Goal: Task Accomplishment & Management: Use online tool/utility

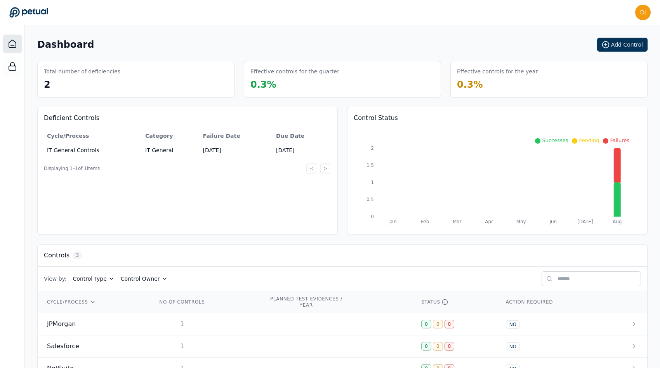
scroll to position [24, 0]
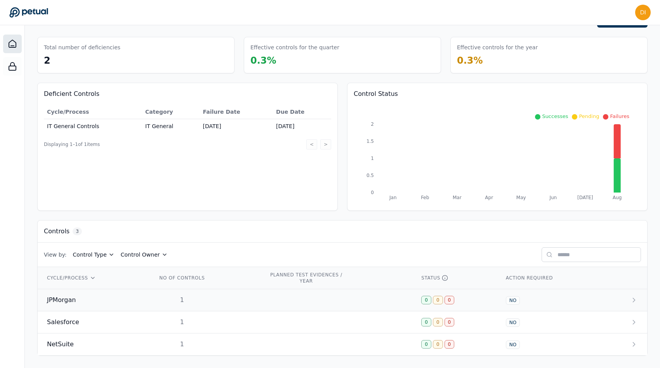
click at [146, 300] on td "JPMorgan" at bounding box center [93, 300] width 110 height 22
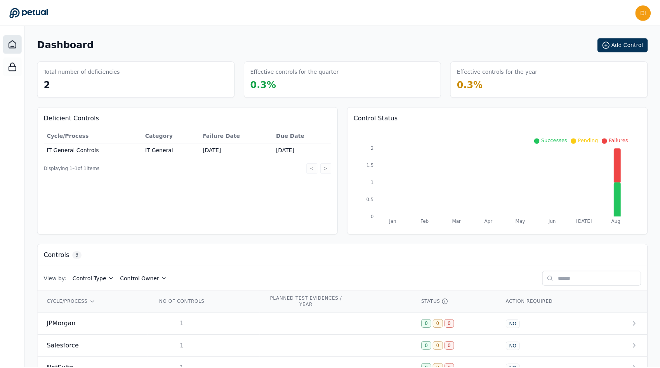
scroll to position [24, 0]
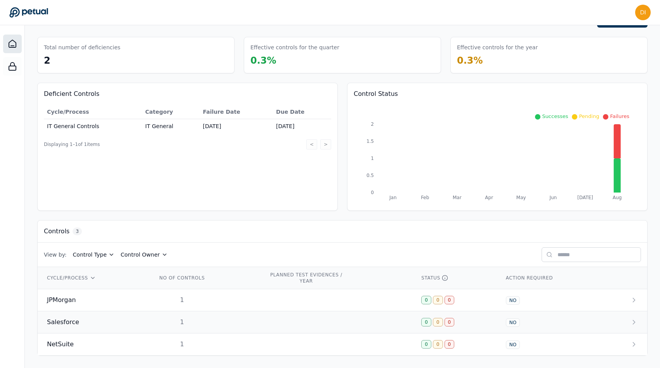
click at [120, 324] on div "Salesforce" at bounding box center [93, 321] width 92 height 9
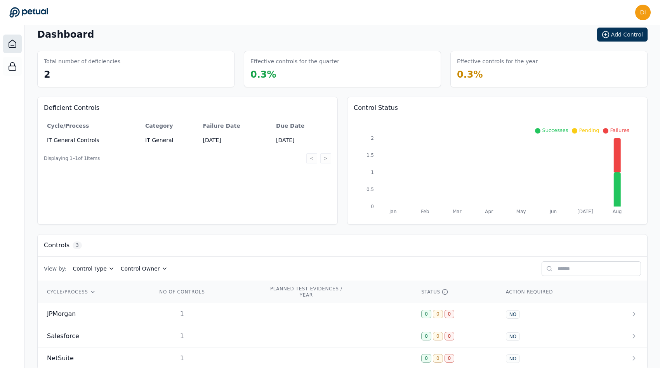
scroll to position [1, 0]
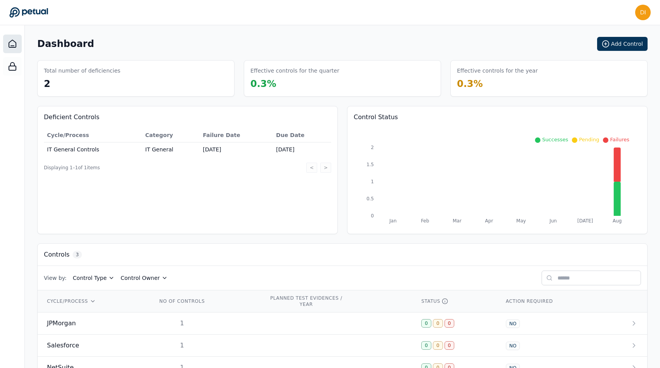
click at [128, 77] on div "Total number of deficiencies 2" at bounding box center [135, 78] width 197 height 36
click at [67, 71] on h3 "Total number of deficiencies" at bounding box center [82, 71] width 76 height 8
click at [609, 38] on button "Add Control" at bounding box center [622, 44] width 50 height 14
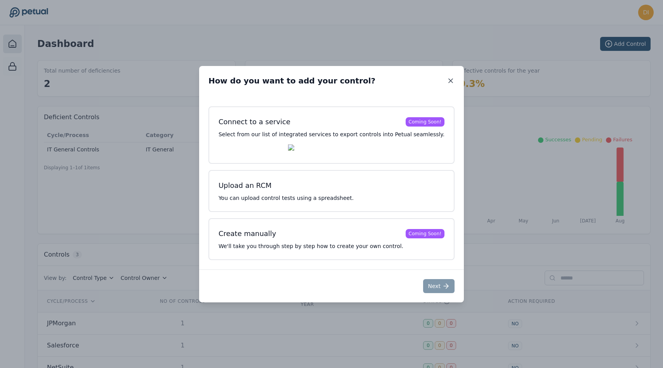
click at [447, 77] on icon at bounding box center [451, 81] width 8 height 8
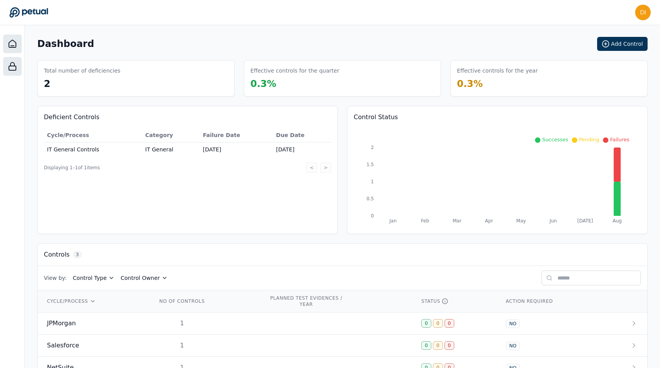
click at [12, 69] on icon at bounding box center [12, 66] width 9 height 9
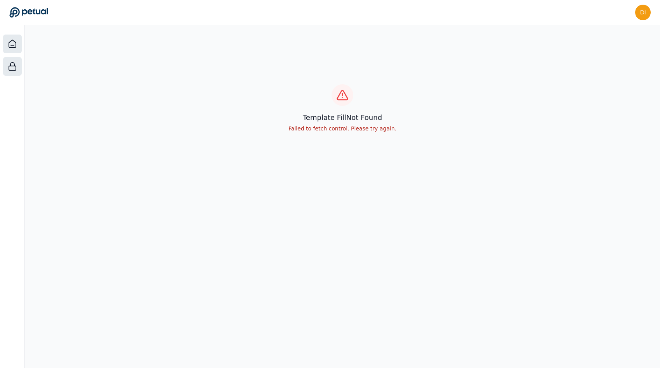
click at [14, 46] on icon at bounding box center [12, 43] width 9 height 9
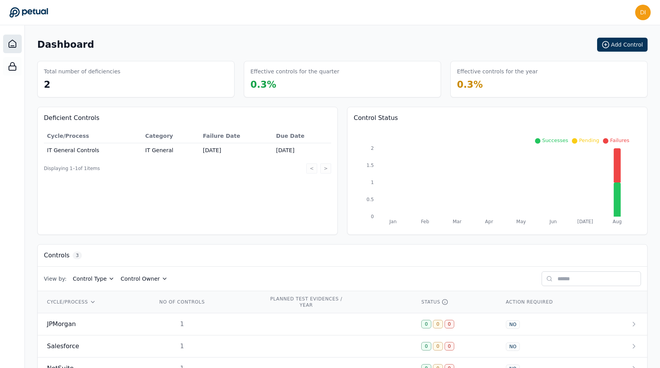
click at [199, 152] on td "IT General" at bounding box center [170, 150] width 57 height 14
click at [268, 50] on div "Dashboard Add Control" at bounding box center [342, 45] width 610 height 14
